Goal: Information Seeking & Learning: Compare options

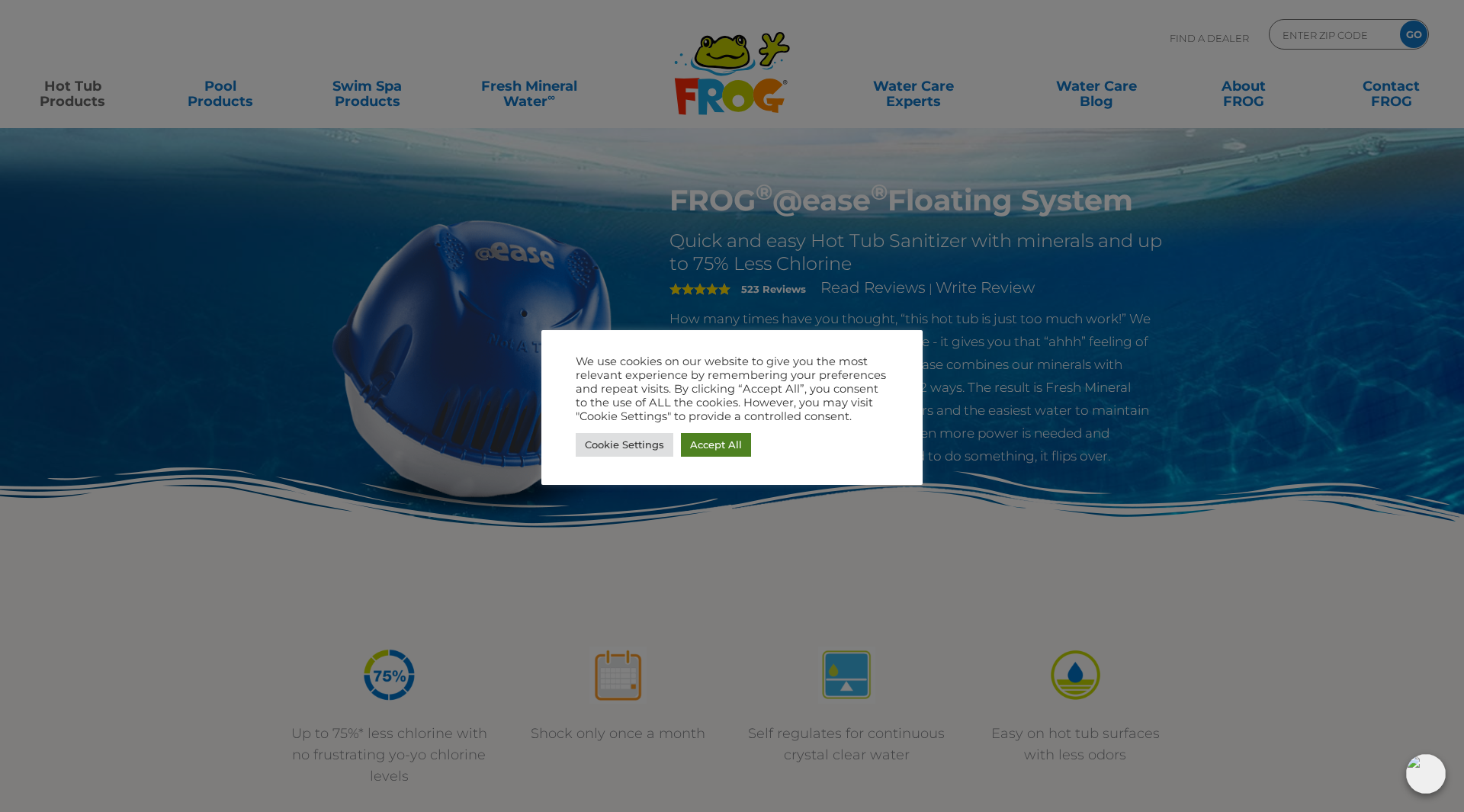
click at [721, 446] on link "Accept All" at bounding box center [716, 444] width 70 height 23
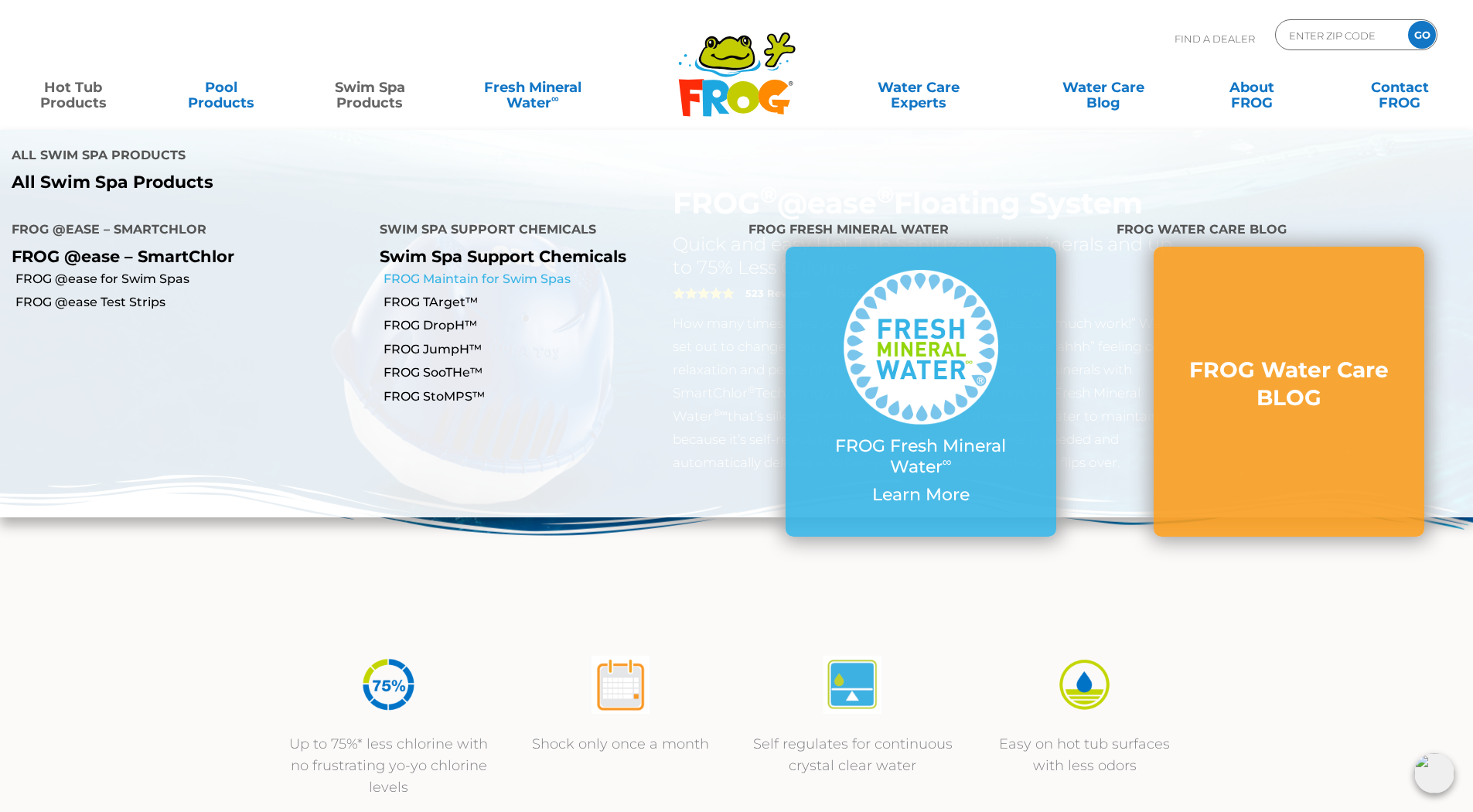
click at [446, 270] on link "FROG Maintain for Swim Spas" at bounding box center [560, 278] width 353 height 17
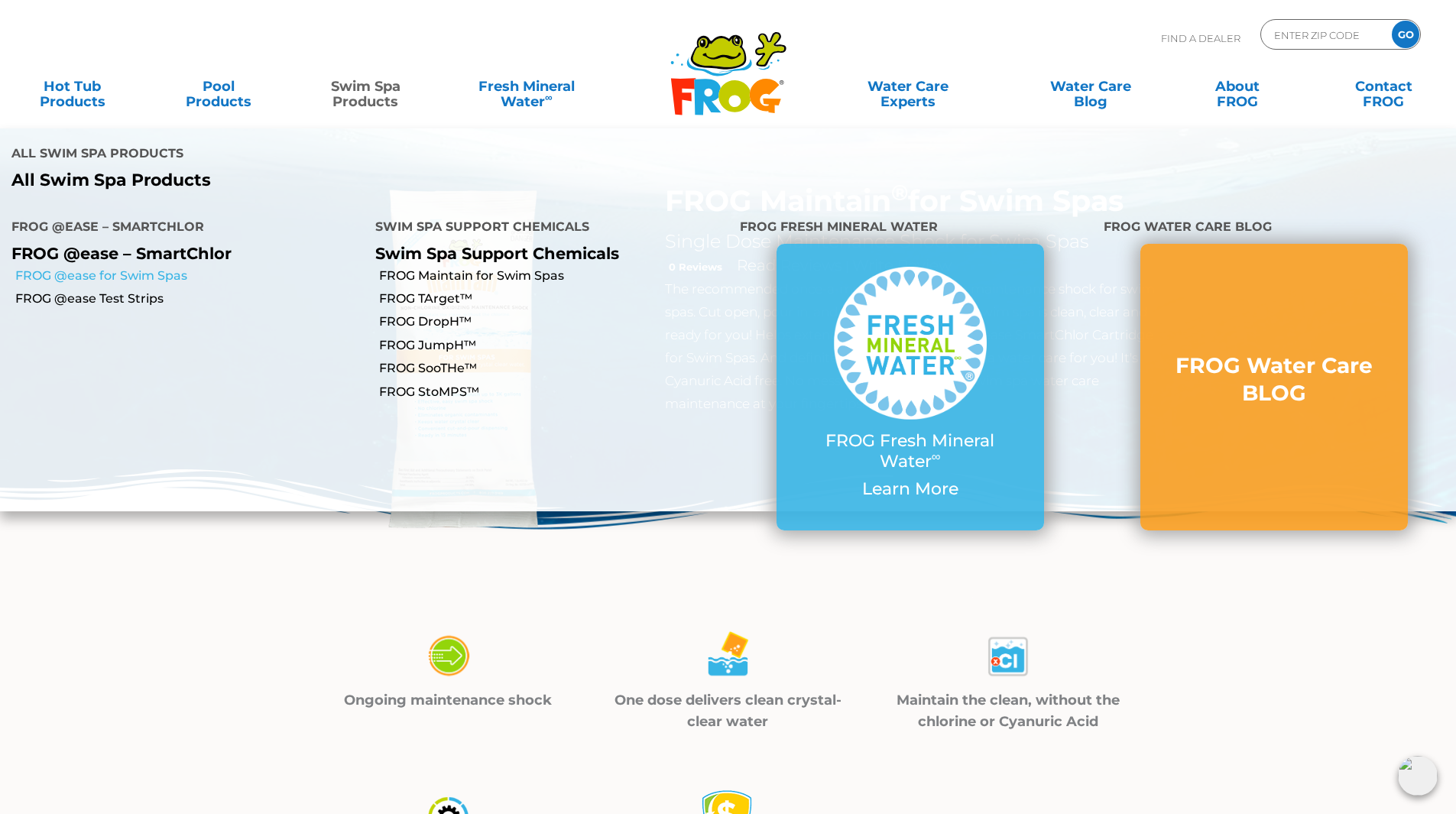
click at [81, 267] on link "FROG @ease for Swim Spas" at bounding box center [190, 275] width 349 height 16
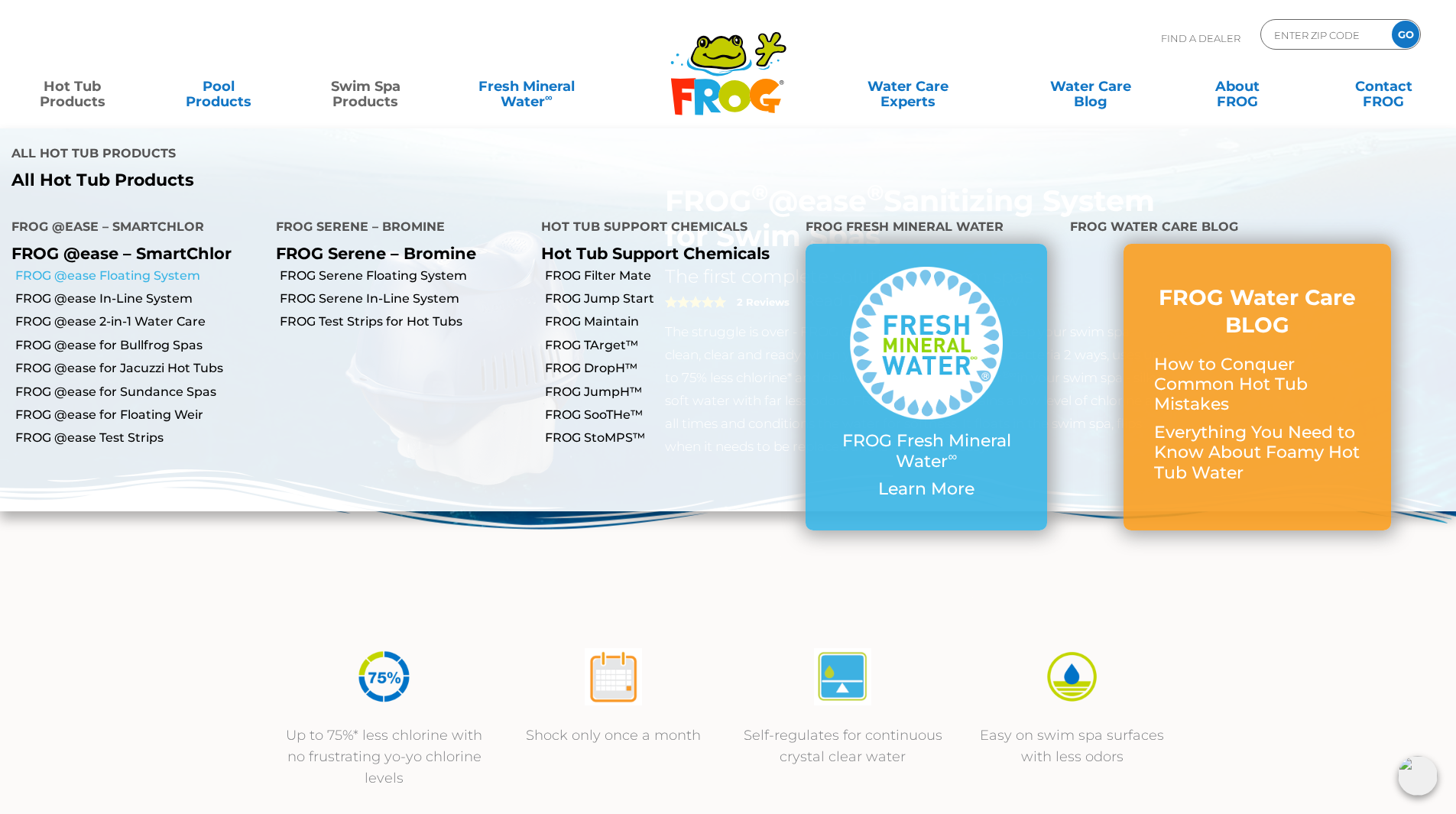
click at [115, 267] on link "FROG @ease Floating System" at bounding box center [140, 275] width 249 height 16
click at [133, 360] on link "FROG @ease for Jacuzzi Hot Tubs" at bounding box center [140, 368] width 249 height 16
